Goal: Task Accomplishment & Management: Complete application form

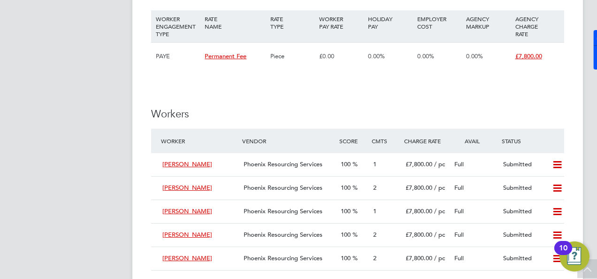
scroll to position [1268, 0]
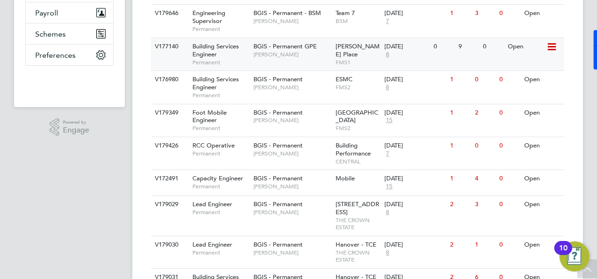
scroll to position [315, 0]
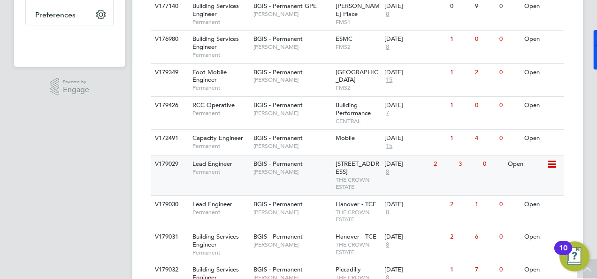
click at [298, 169] on span "[PERSON_NAME]" at bounding box center [292, 172] width 77 height 8
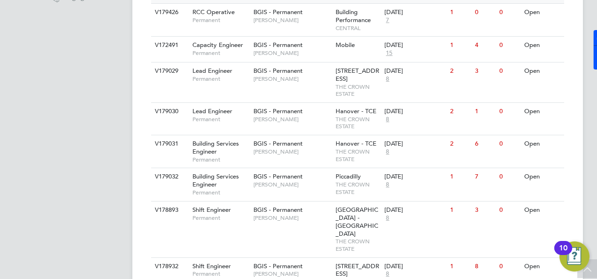
scroll to position [455, 0]
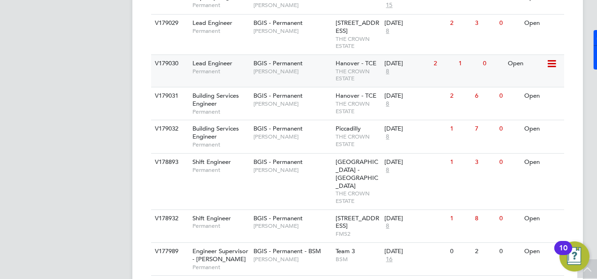
click at [287, 87] on div "V179030 Lead Engineer Permanent BGIS - Permanent [PERSON_NAME] Hanover - TCE TH…" at bounding box center [357, 70] width 413 height 32
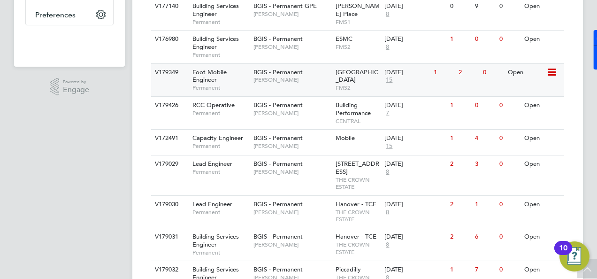
scroll to position [408, 0]
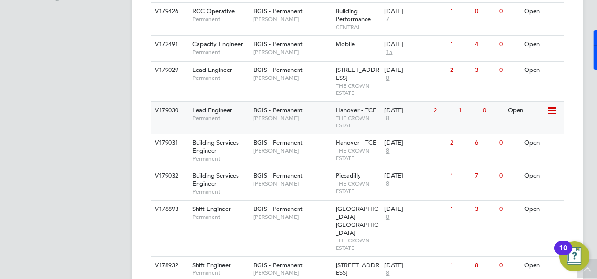
click at [236, 122] on span "Permanent" at bounding box center [220, 119] width 56 height 8
click at [222, 86] on div "V179029 Lead Engineer Permanent BGIS - Permanent [PERSON_NAME] [STREET_ADDRESS]…" at bounding box center [357, 81] width 413 height 40
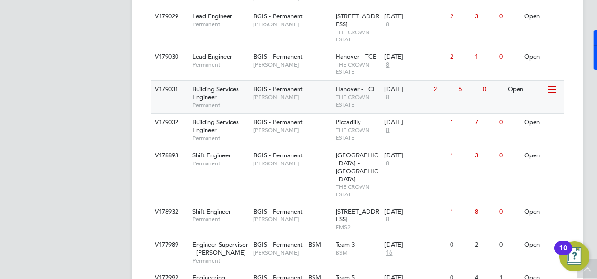
scroll to position [502, 0]
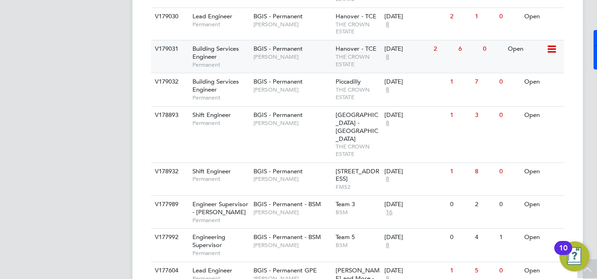
click at [235, 66] on div "Building Services Engineer Permanent" at bounding box center [218, 56] width 66 height 32
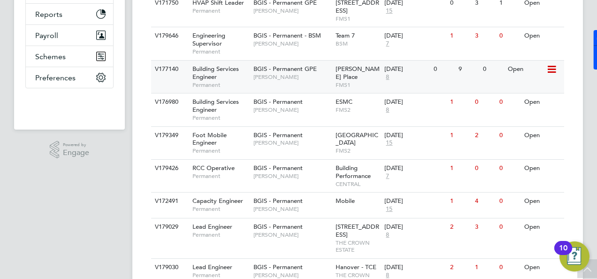
scroll to position [282, 0]
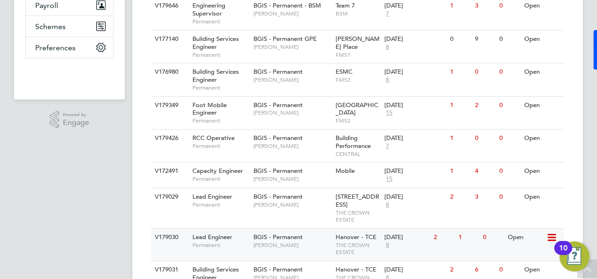
click at [224, 249] on span "Permanent" at bounding box center [220, 245] width 56 height 8
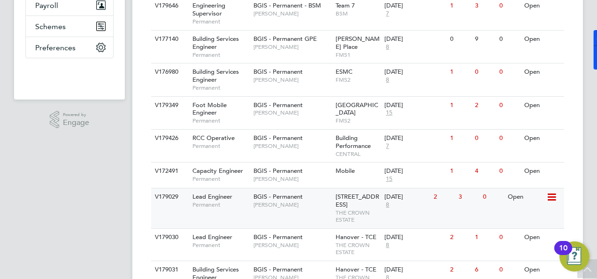
click at [233, 201] on span "Permanent" at bounding box center [220, 205] width 56 height 8
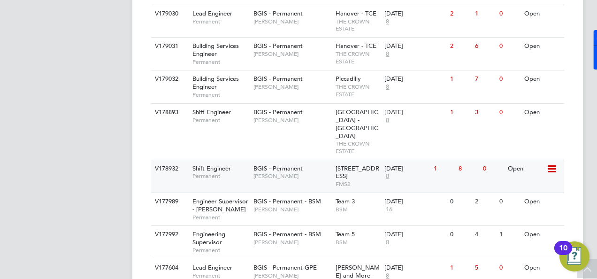
scroll to position [520, 0]
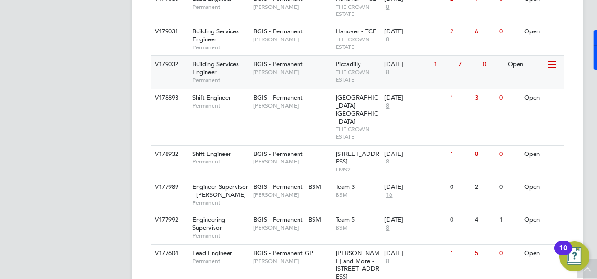
click at [233, 82] on div "Building Services Engineer Permanent" at bounding box center [218, 72] width 66 height 32
drag, startPoint x: 270, startPoint y: 190, endPoint x: 256, endPoint y: 154, distance: 38.8
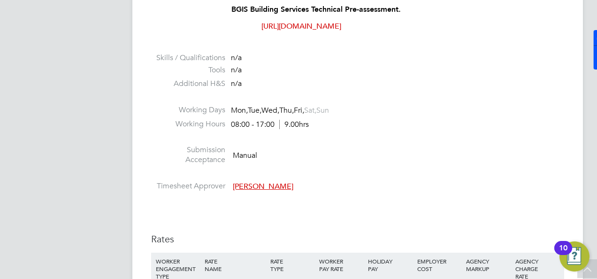
scroll to position [976, 0]
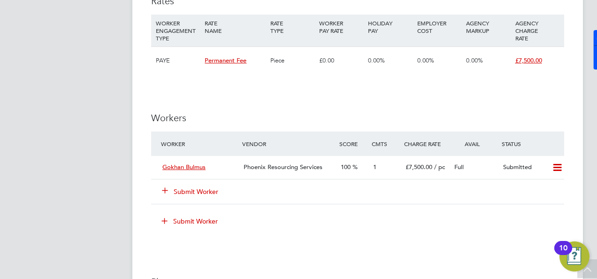
scroll to position [986, 0]
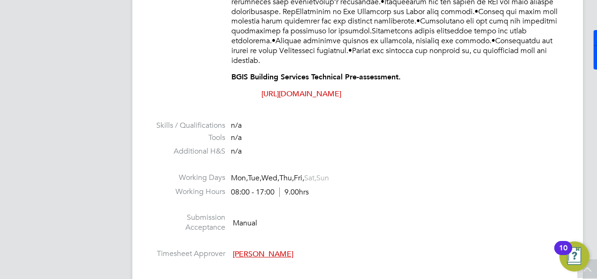
scroll to position [667, 0]
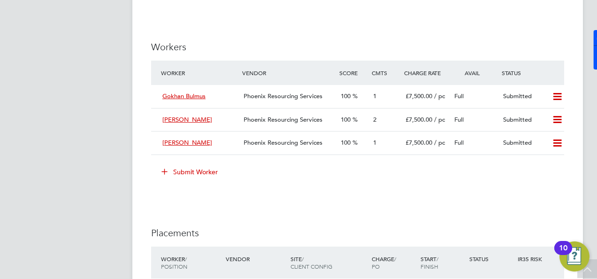
scroll to position [1101, 0]
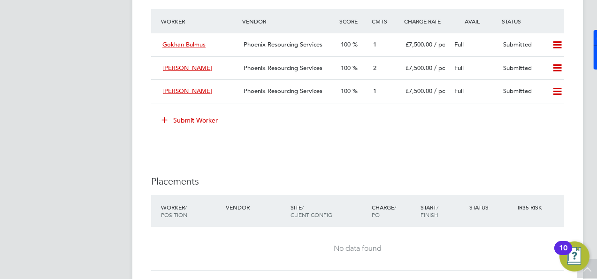
click at [190, 113] on button "Submit Worker" at bounding box center [190, 120] width 70 height 15
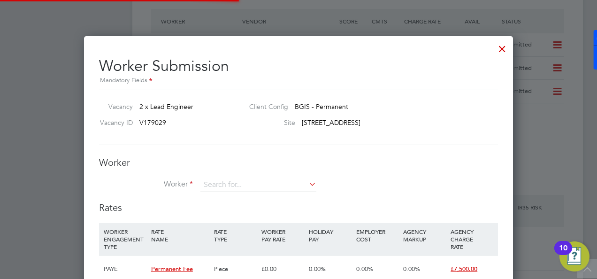
scroll to position [5, 5]
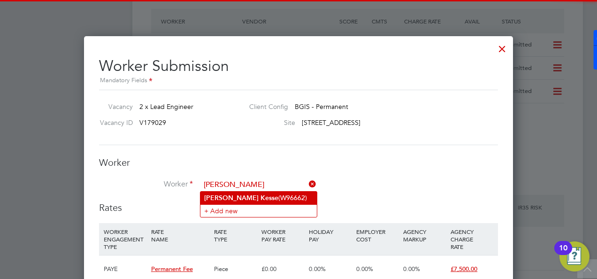
click at [261, 195] on b "Kesse" at bounding box center [270, 198] width 18 height 8
type input "Stephen Kesse (W96662)"
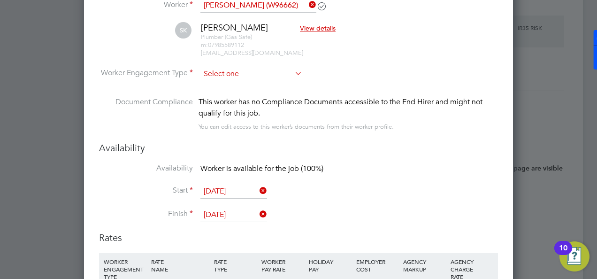
click at [237, 73] on input at bounding box center [251, 74] width 102 height 14
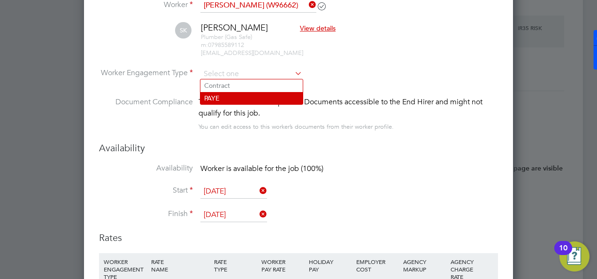
click at [236, 97] on li "PAYE" at bounding box center [251, 98] width 102 height 12
type input "PAYE"
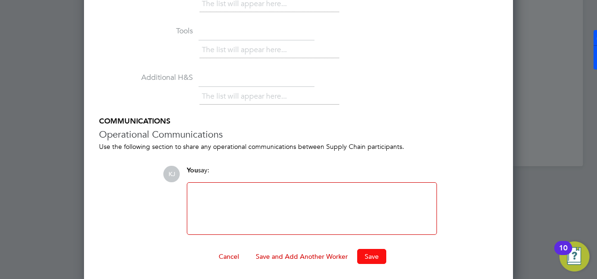
click at [369, 250] on button "Save" at bounding box center [371, 256] width 29 height 15
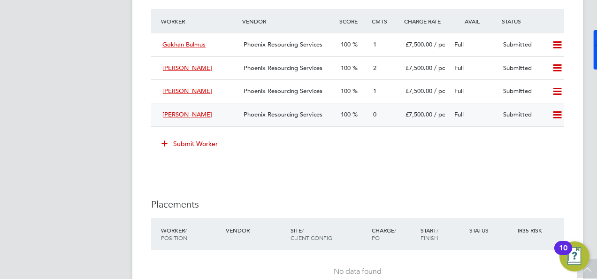
click at [242, 107] on div "Phoenix Resourcing Services" at bounding box center [288, 114] width 97 height 15
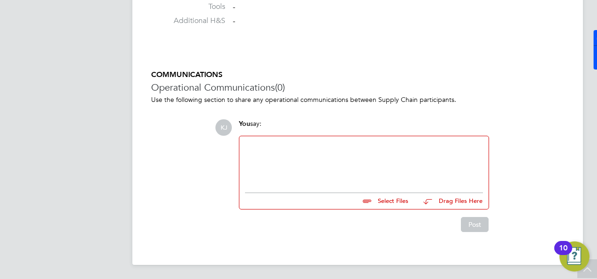
click at [376, 192] on ul at bounding box center [364, 190] width 238 height 5
click at [372, 199] on input "file" at bounding box center [412, 199] width 141 height 13
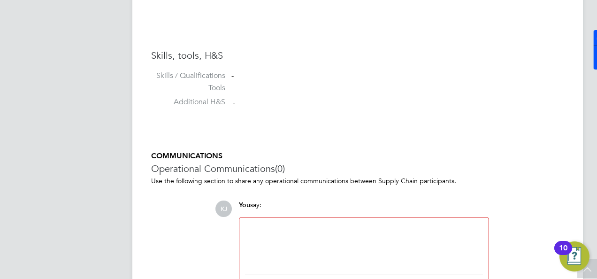
scroll to position [807, 0]
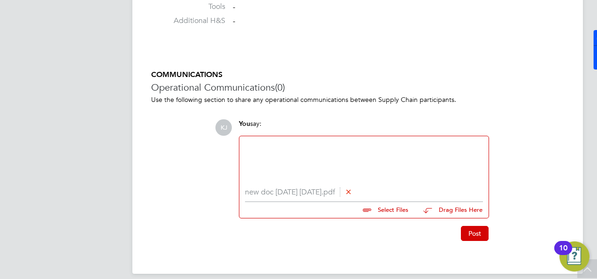
click at [318, 159] on div at bounding box center [364, 162] width 238 height 40
click at [253, 159] on div at bounding box center [364, 162] width 238 height 40
click at [478, 235] on button "Post" at bounding box center [475, 233] width 28 height 15
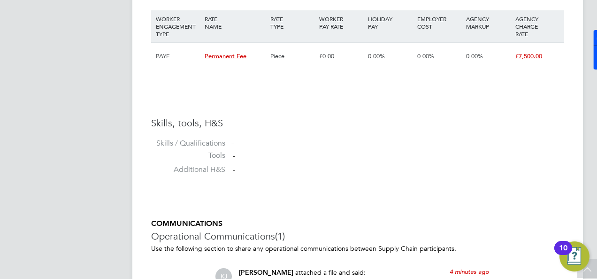
scroll to position [572, 0]
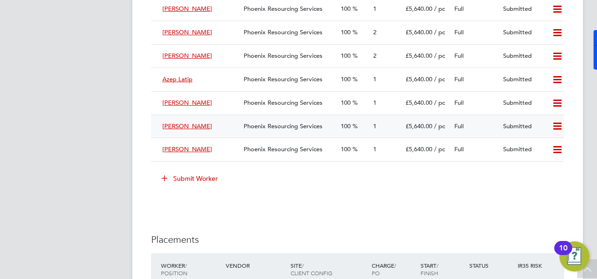
click at [197, 129] on div "Reza Bahramimonazah" at bounding box center [199, 126] width 81 height 15
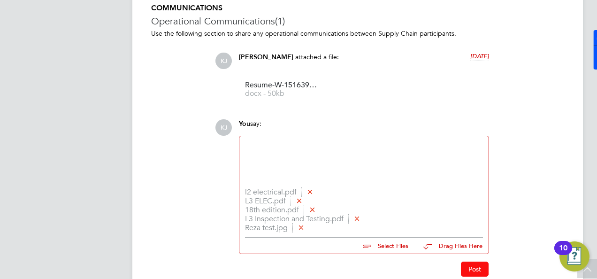
click at [468, 267] on button "Post" at bounding box center [475, 268] width 28 height 15
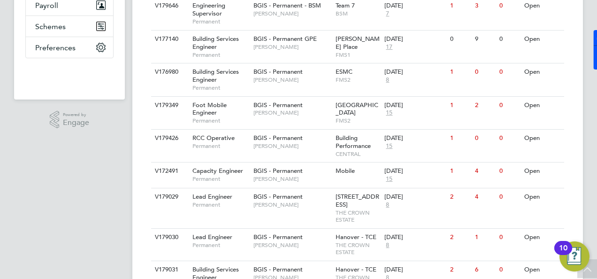
scroll to position [329, 0]
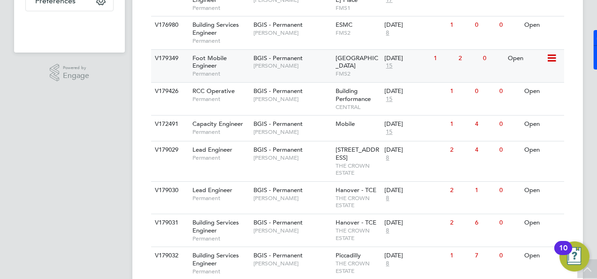
click at [245, 78] on div "Foot Mobile Engineer Permanent" at bounding box center [218, 66] width 66 height 32
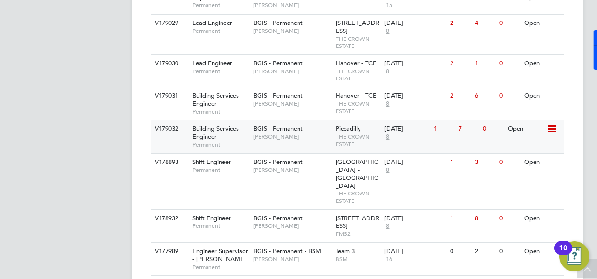
scroll to position [549, 0]
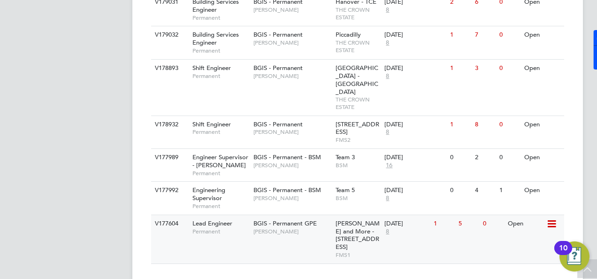
click at [245, 228] on span "Permanent" at bounding box center [220, 232] width 56 height 8
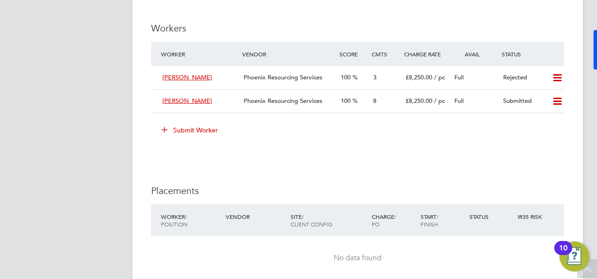
scroll to position [1270, 0]
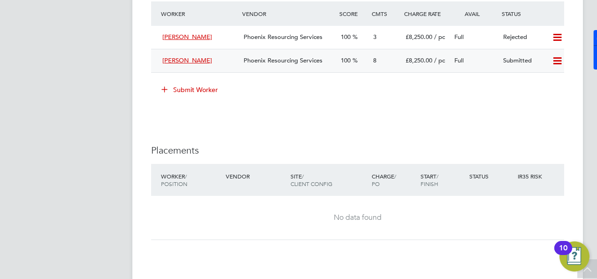
click at [232, 68] on div "[PERSON_NAME]" at bounding box center [199, 60] width 81 height 15
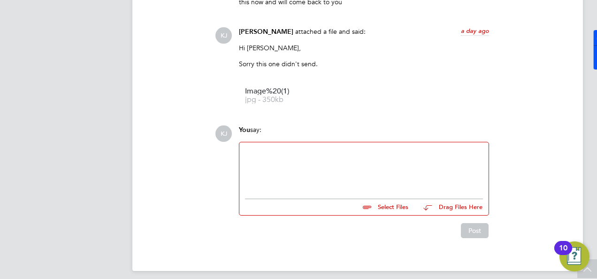
scroll to position [1580, 0]
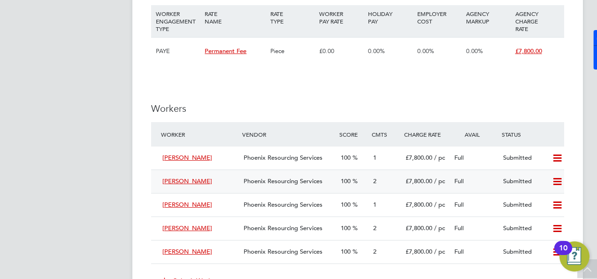
scroll to position [1221, 0]
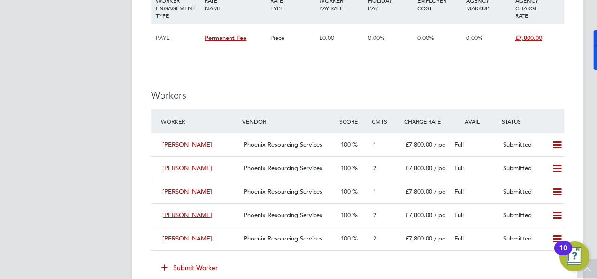
click at [210, 232] on div "[PERSON_NAME]" at bounding box center [199, 238] width 81 height 15
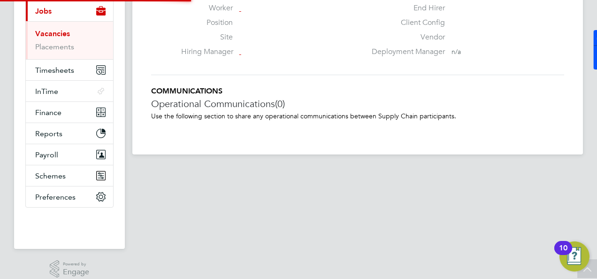
scroll to position [5, 5]
